Goal: Task Accomplishment & Management: Manage account settings

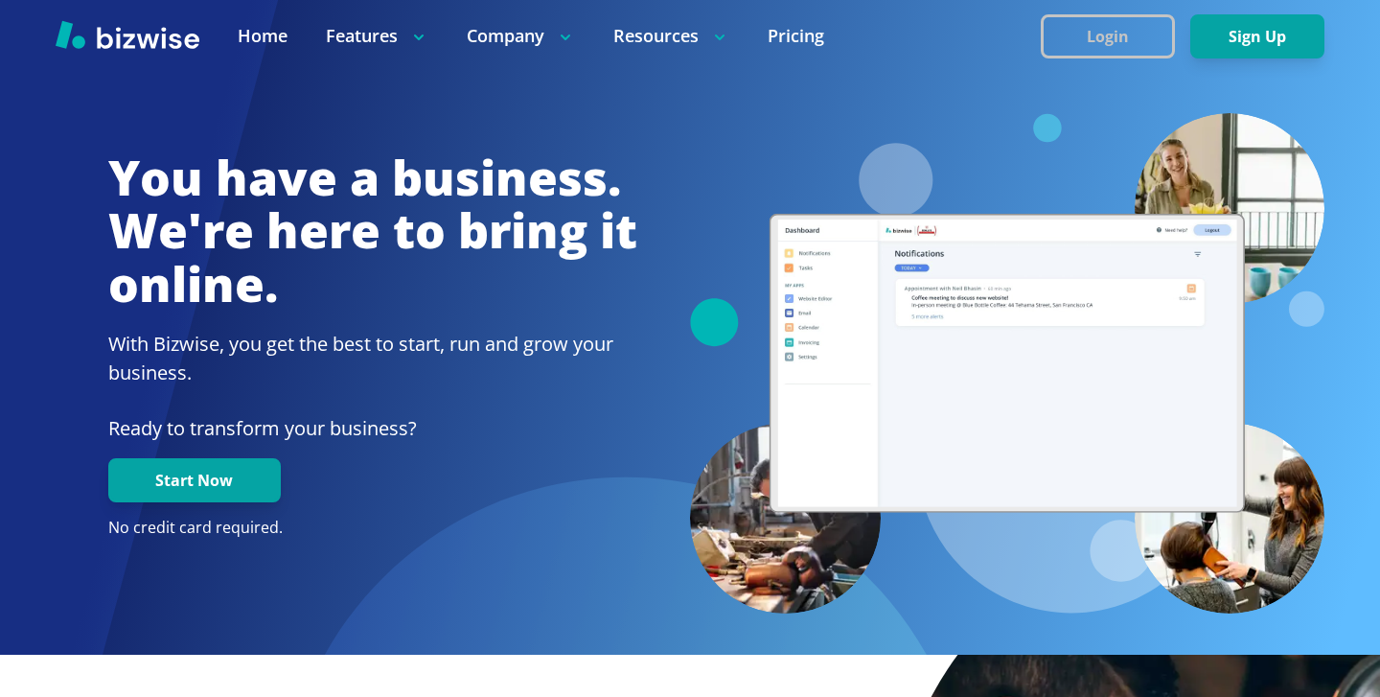
click at [1054, 32] on button "Login" at bounding box center [1108, 36] width 134 height 44
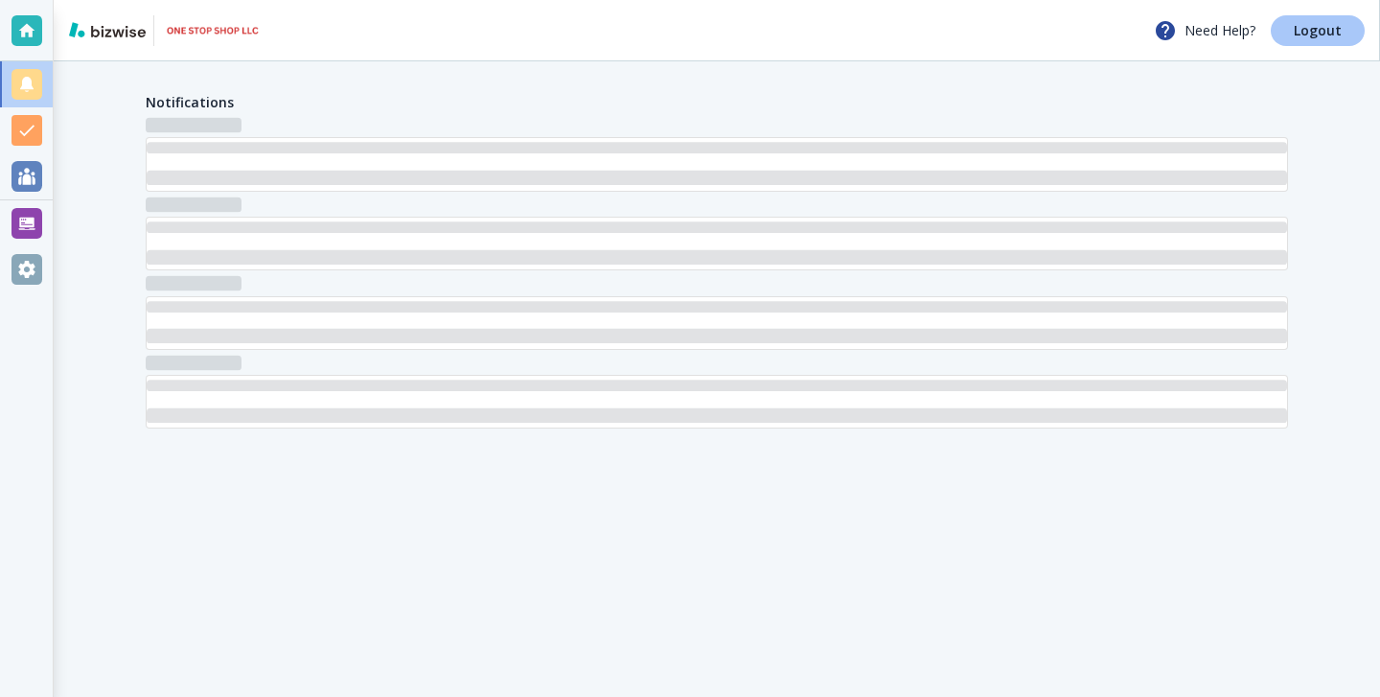
click at [1332, 31] on p "Logout" at bounding box center [1318, 30] width 48 height 13
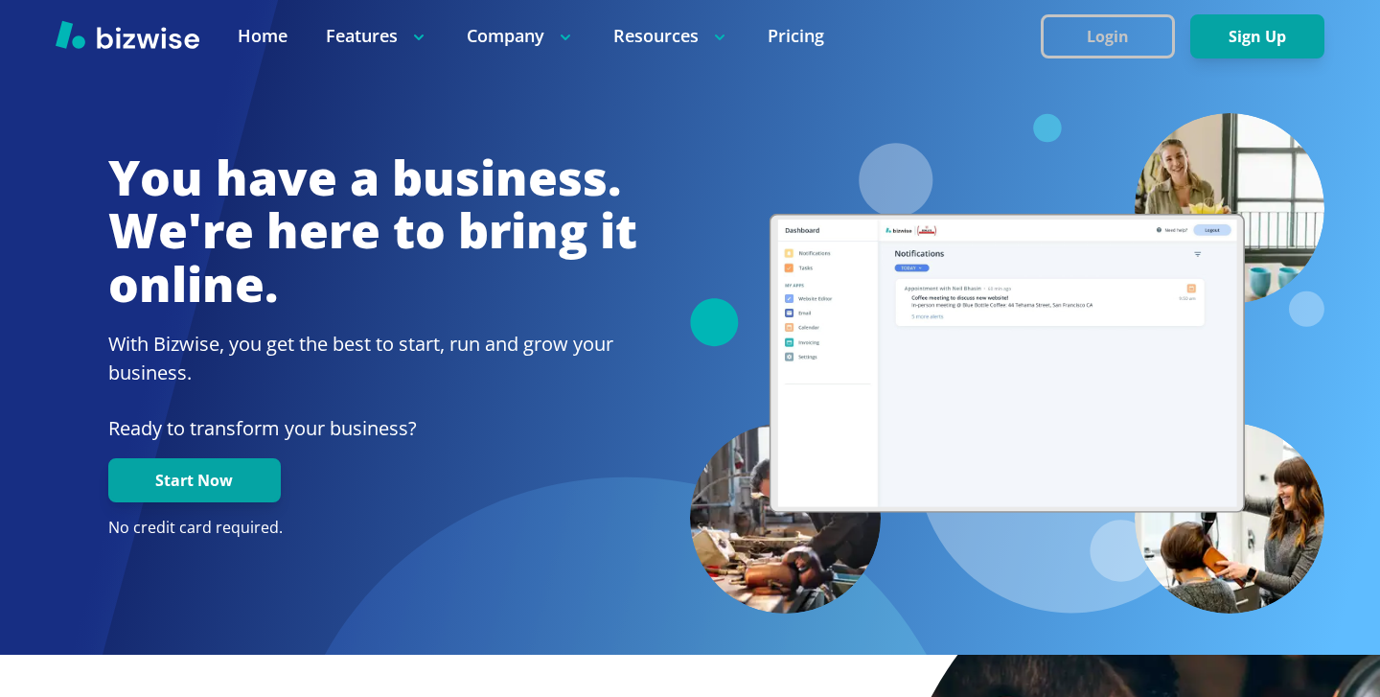
click at [1146, 17] on button "Login" at bounding box center [1108, 36] width 134 height 44
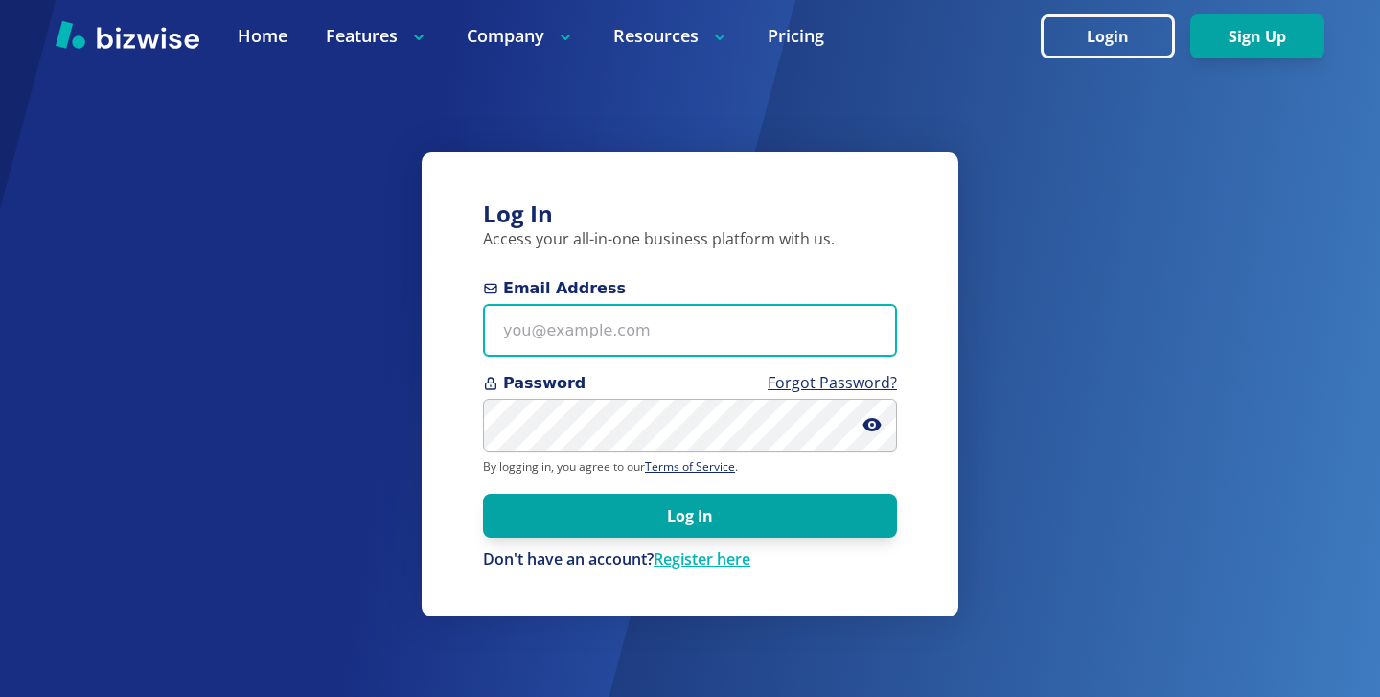
click at [702, 351] on input "Email Address" at bounding box center [690, 330] width 414 height 53
paste input "[PERSON_NAME][EMAIL_ADDRESS][PERSON_NAME][DOMAIN_NAME]"
type input "[PERSON_NAME][EMAIL_ADDRESS][PERSON_NAME][DOMAIN_NAME]"
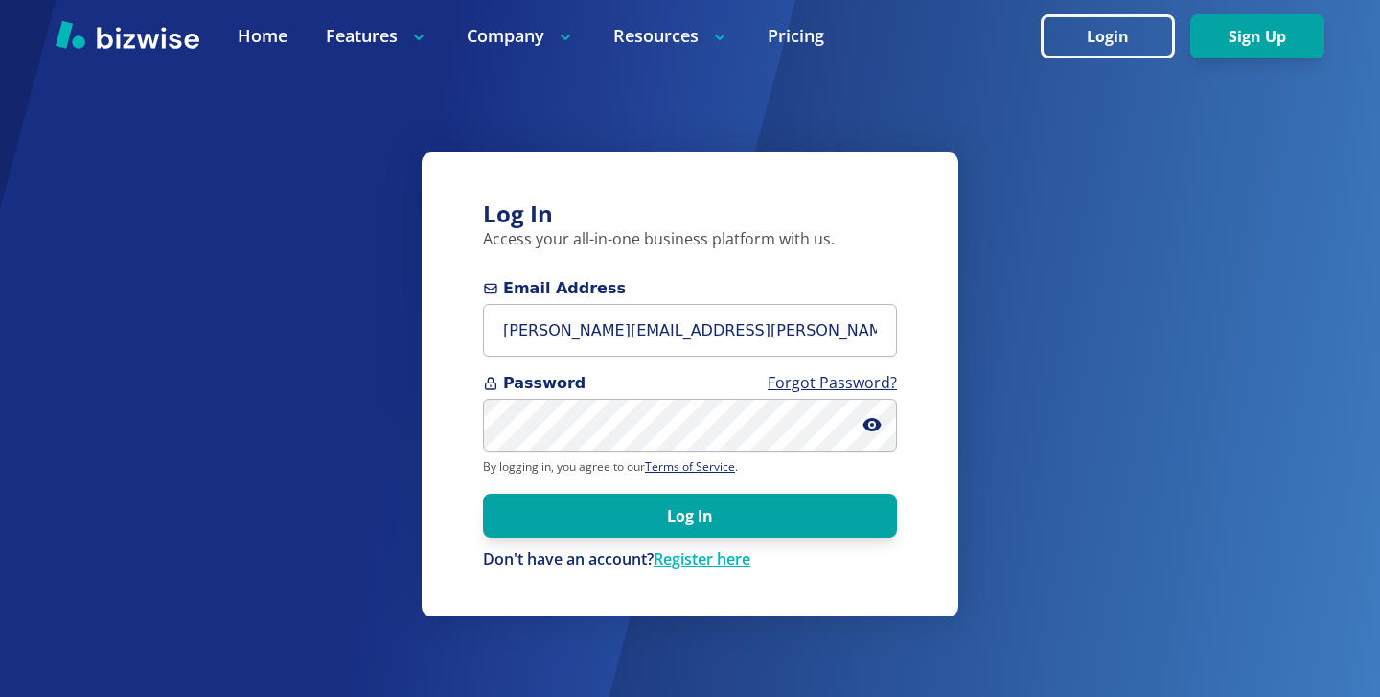
click at [565, 397] on div "Password Forgot Password?" at bounding box center [690, 412] width 414 height 80
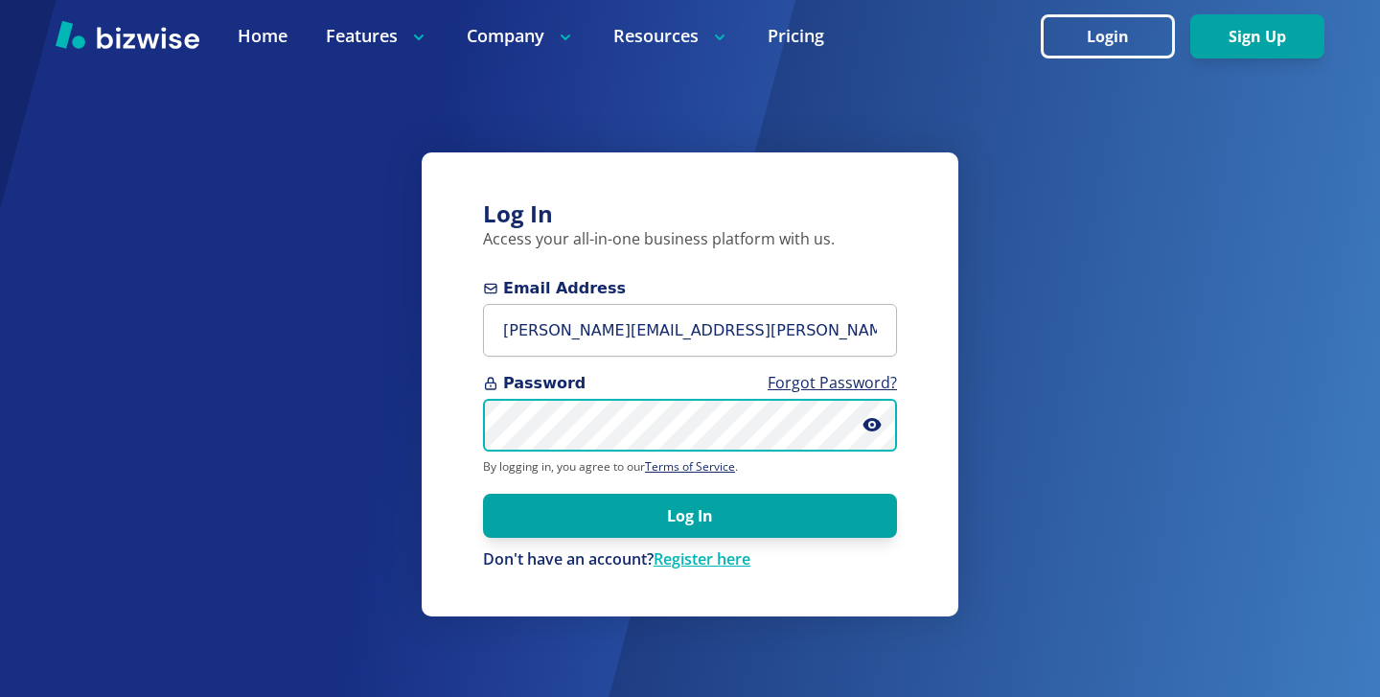
click at [483, 494] on button "Log In" at bounding box center [690, 516] width 414 height 44
